Goal: Find specific page/section: Find specific page/section

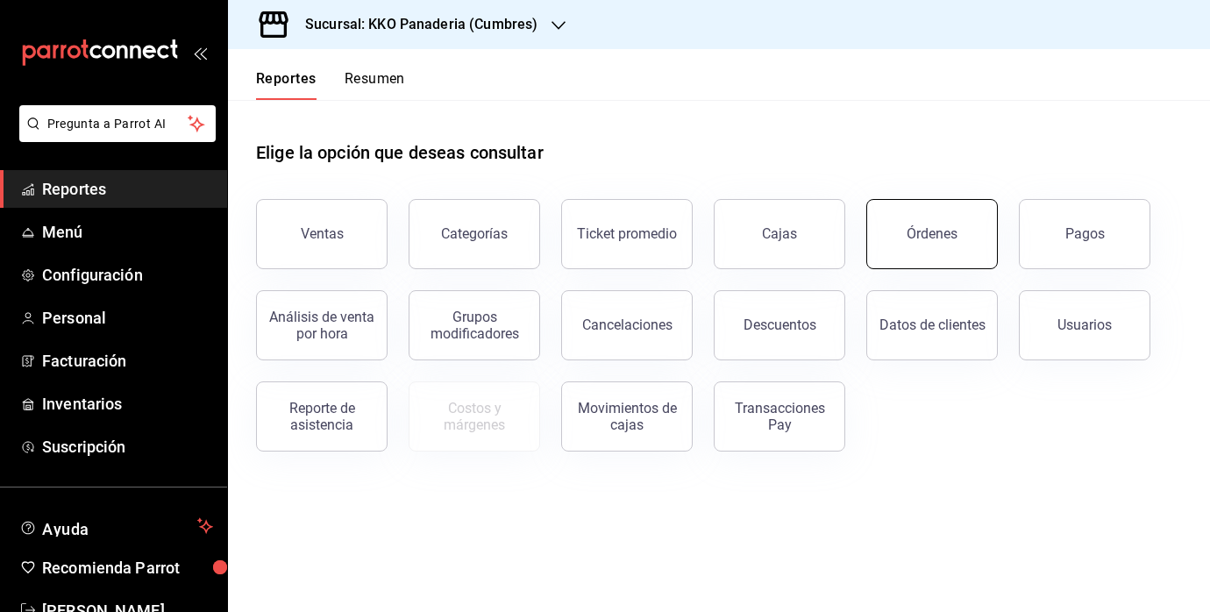
click at [959, 210] on button "Órdenes" at bounding box center [931, 234] width 131 height 70
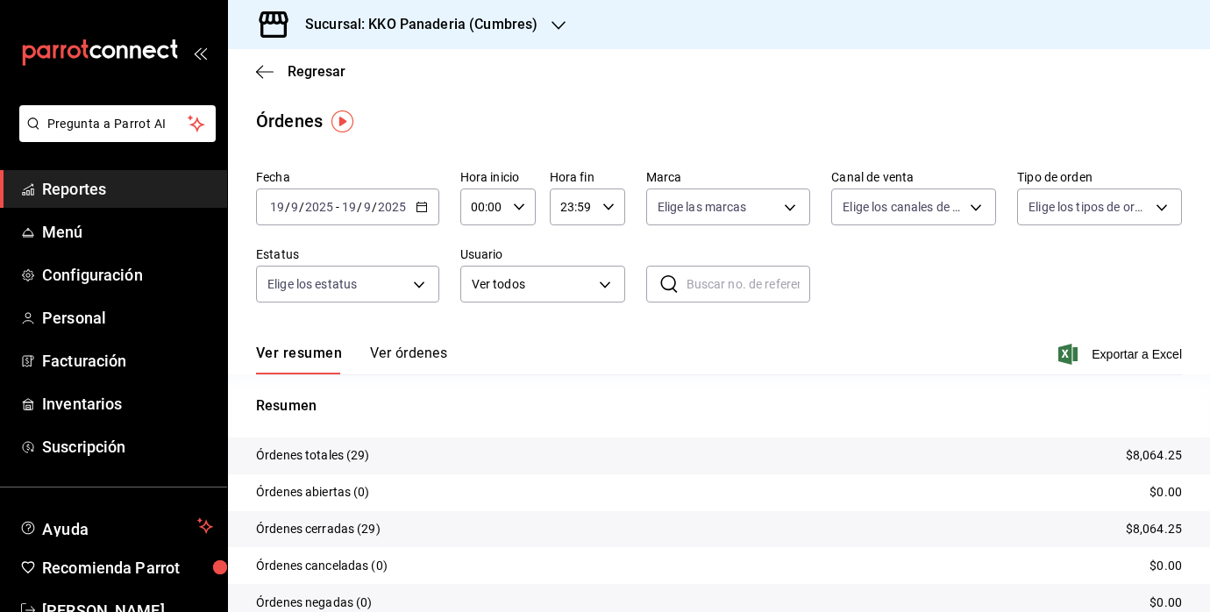
click at [84, 188] on span "Reportes" at bounding box center [127, 189] width 171 height 24
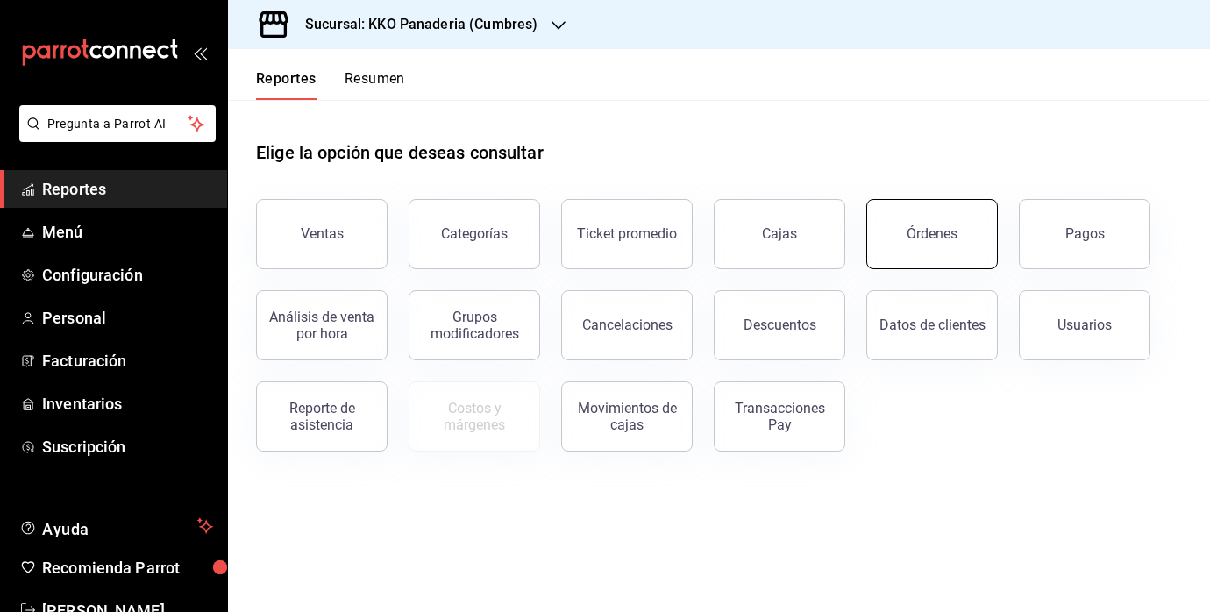
click at [922, 231] on div "Órdenes" at bounding box center [931, 233] width 51 height 17
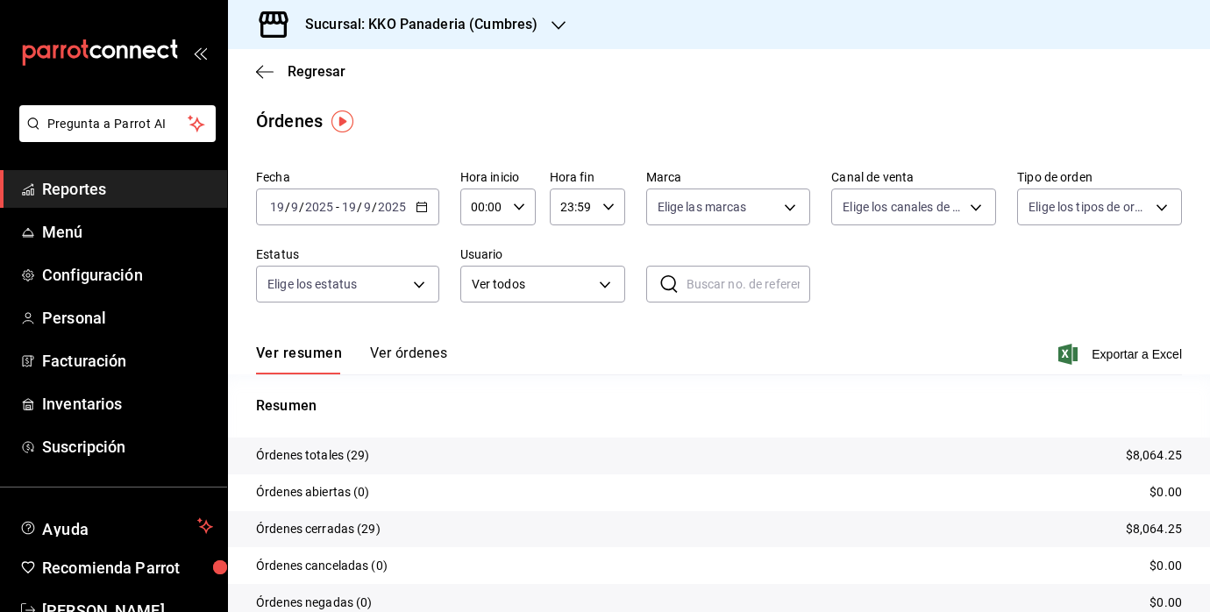
click at [112, 178] on span "Reportes" at bounding box center [127, 189] width 171 height 24
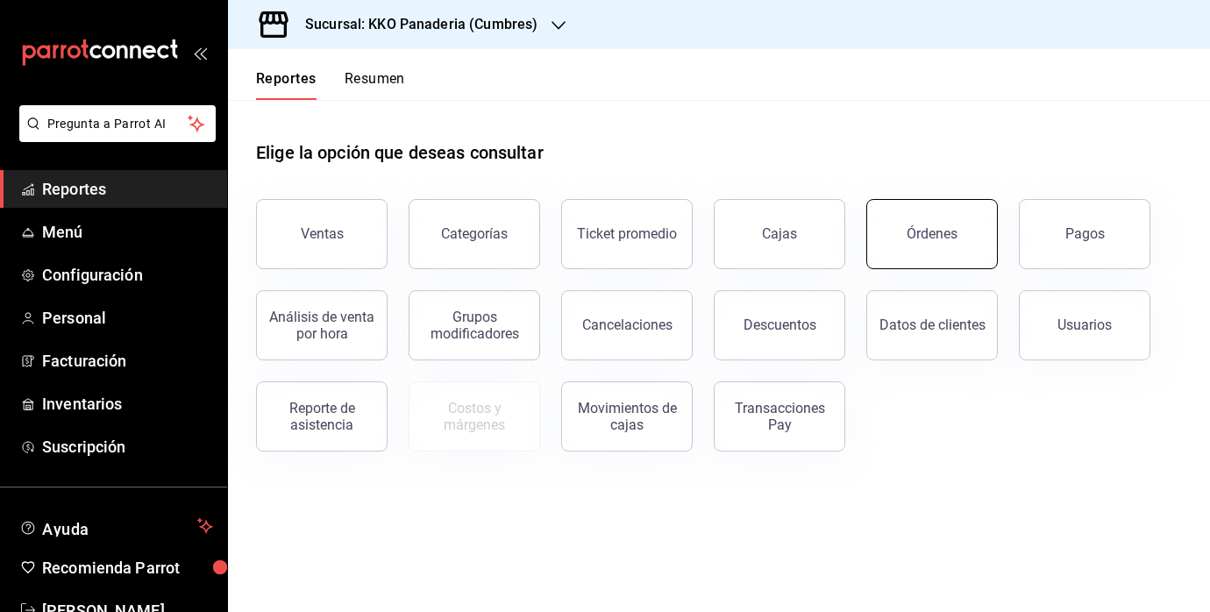
click at [910, 240] on div "Órdenes" at bounding box center [931, 233] width 51 height 17
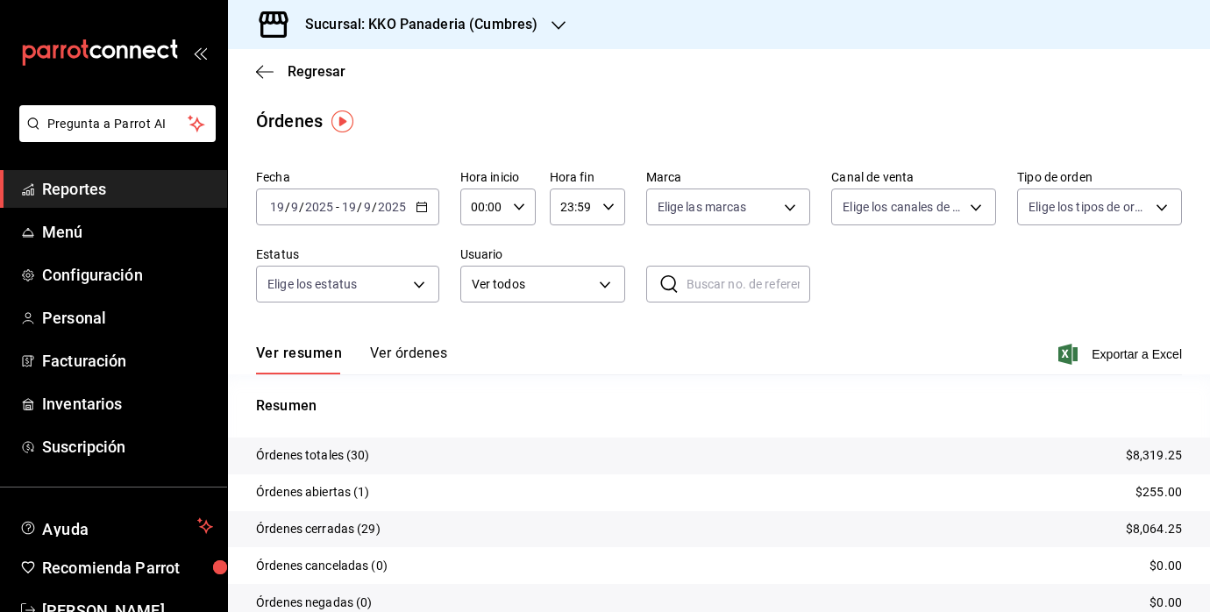
click at [80, 197] on span "Reportes" at bounding box center [127, 189] width 171 height 24
